Goal: Transaction & Acquisition: Purchase product/service

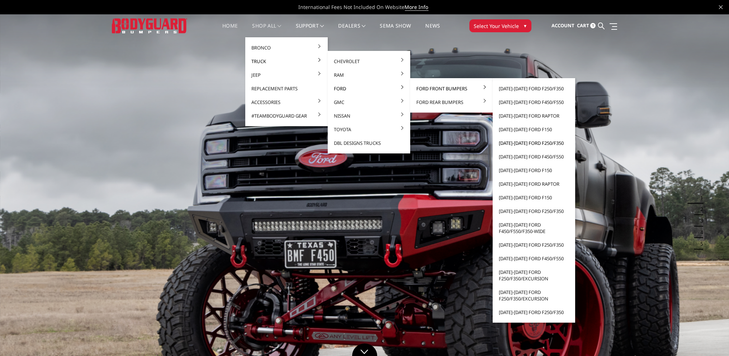
click at [537, 143] on link "[DATE]-[DATE] Ford F250/F350" at bounding box center [534, 143] width 77 height 14
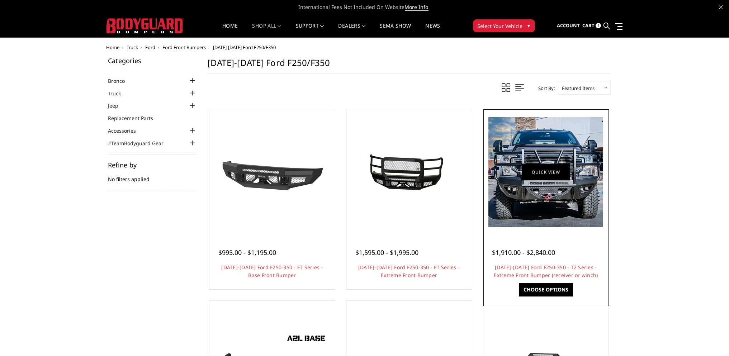
click at [542, 176] on link "Quick view" at bounding box center [546, 172] width 48 height 17
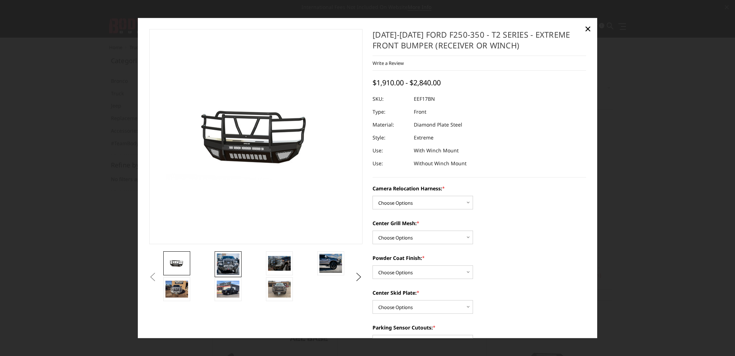
click at [230, 264] on img at bounding box center [228, 265] width 23 height 22
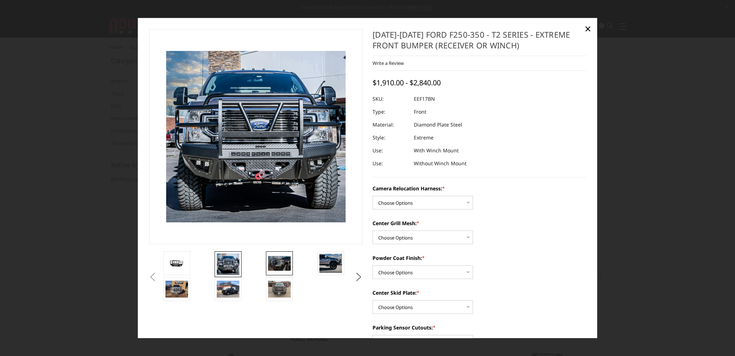
click at [277, 262] on img at bounding box center [279, 263] width 23 height 15
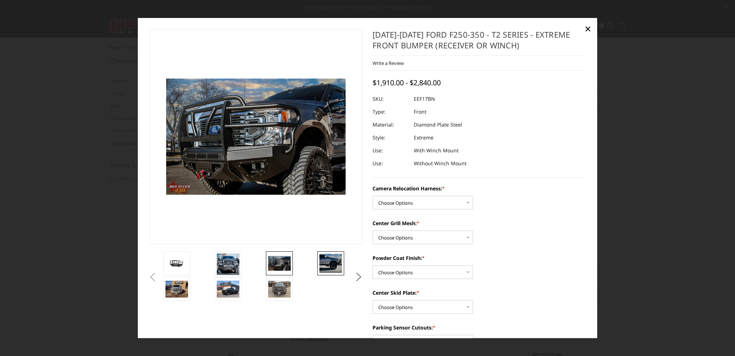
click at [326, 260] on img at bounding box center [330, 263] width 23 height 19
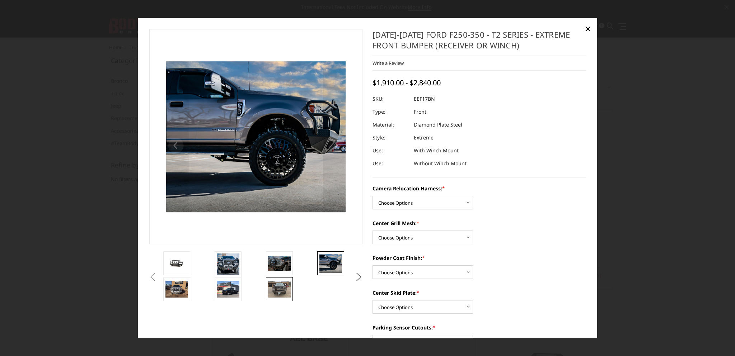
click at [281, 291] on img at bounding box center [279, 289] width 23 height 17
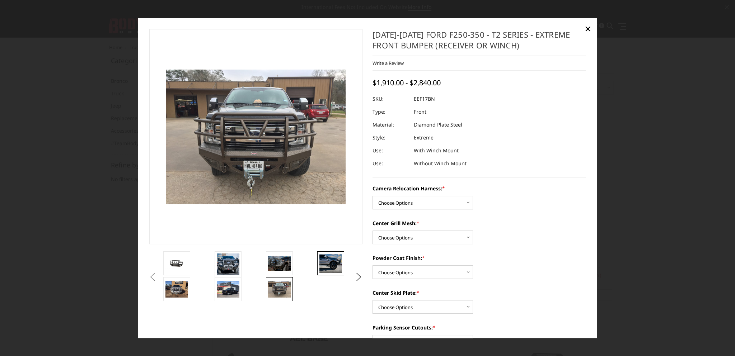
click at [328, 265] on img at bounding box center [330, 263] width 23 height 19
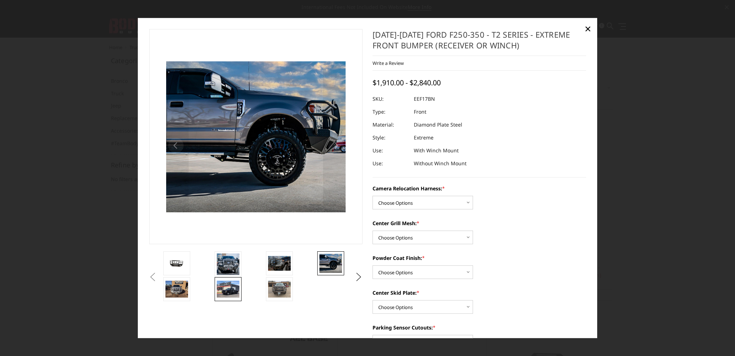
click at [227, 287] on img at bounding box center [228, 289] width 23 height 17
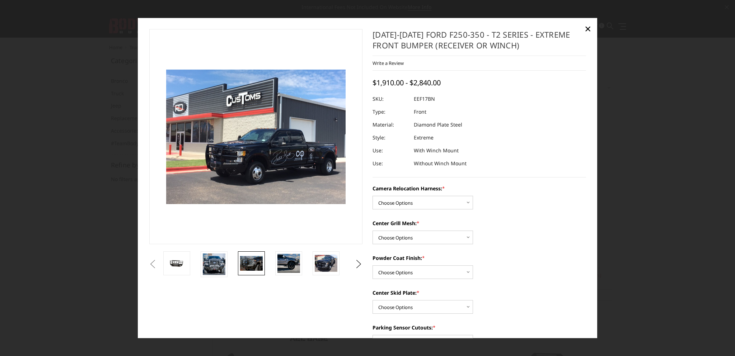
click at [251, 265] on img at bounding box center [251, 263] width 23 height 15
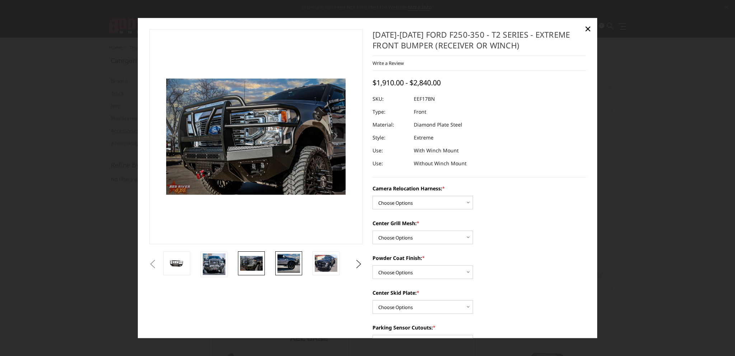
click at [291, 261] on img at bounding box center [288, 263] width 23 height 19
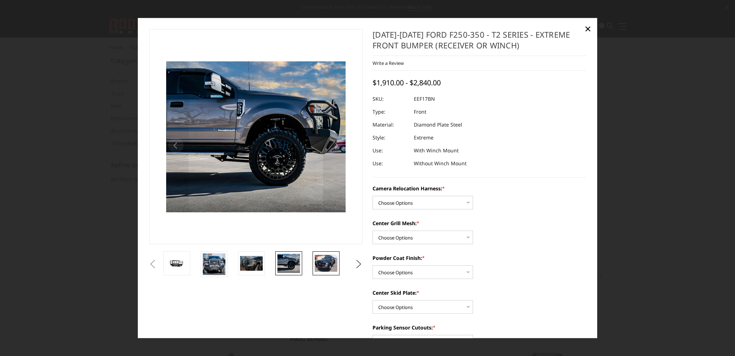
click at [316, 260] on img at bounding box center [326, 263] width 23 height 17
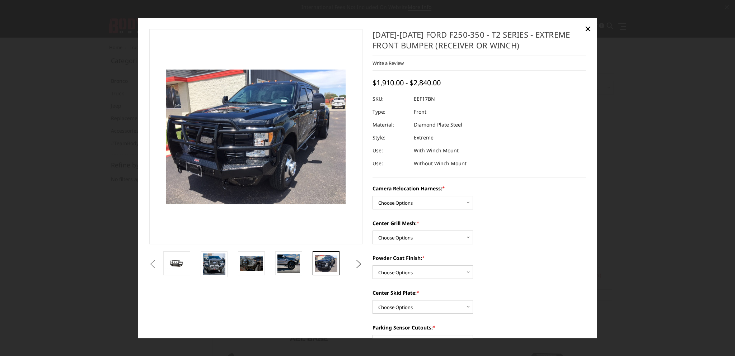
click at [358, 263] on button "Next" at bounding box center [358, 264] width 11 height 11
click at [336, 265] on img at bounding box center [326, 263] width 23 height 17
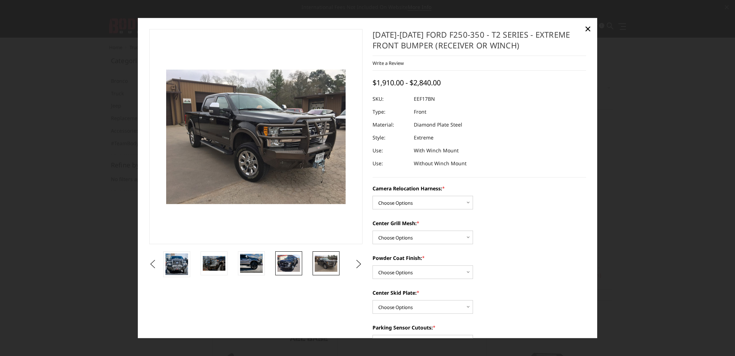
click at [287, 256] on img at bounding box center [288, 263] width 23 height 17
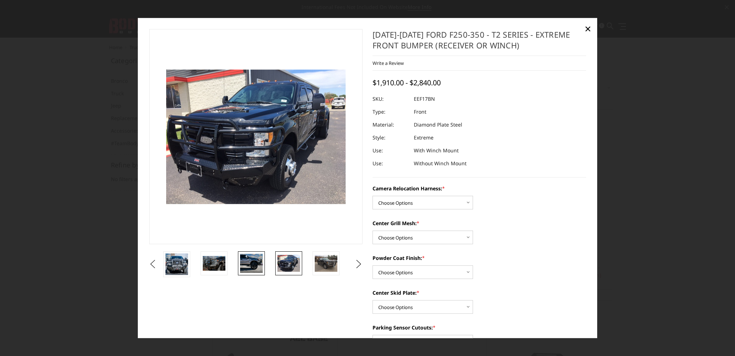
click at [247, 267] on img at bounding box center [251, 263] width 23 height 19
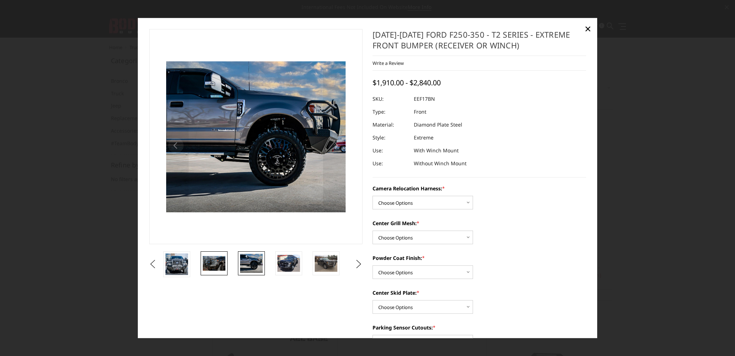
click at [218, 265] on img at bounding box center [214, 263] width 23 height 15
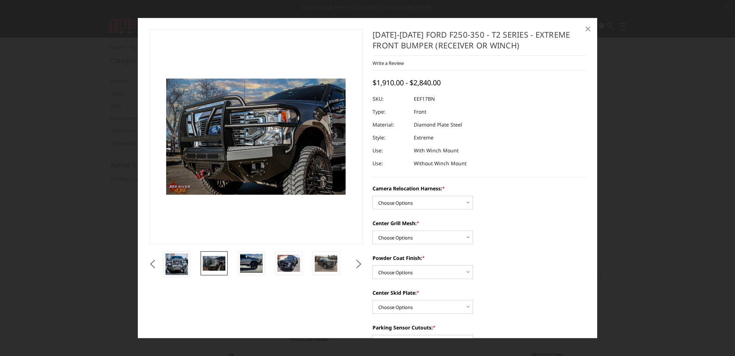
click at [587, 28] on span "×" at bounding box center [587, 28] width 6 height 15
